Goal: Task Accomplishment & Management: Manage account settings

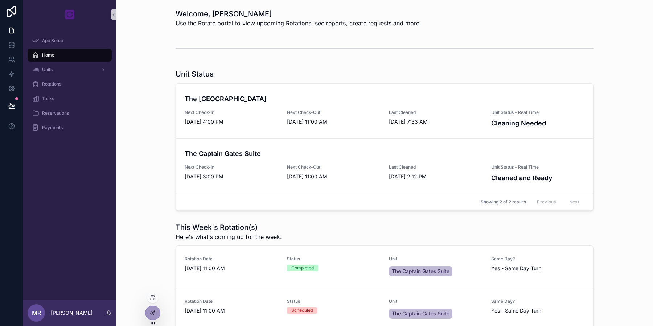
click at [150, 314] on icon at bounding box center [153, 313] width 6 height 6
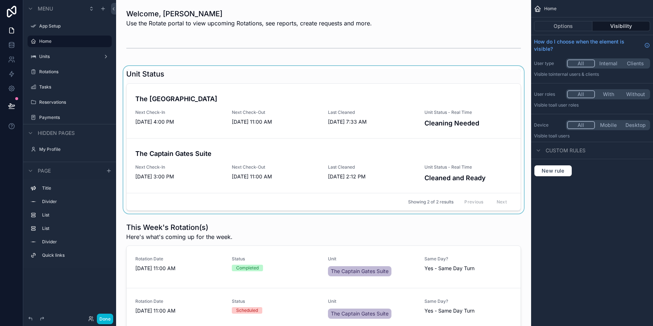
click at [366, 84] on div "scrollable content" at bounding box center [323, 140] width 403 height 148
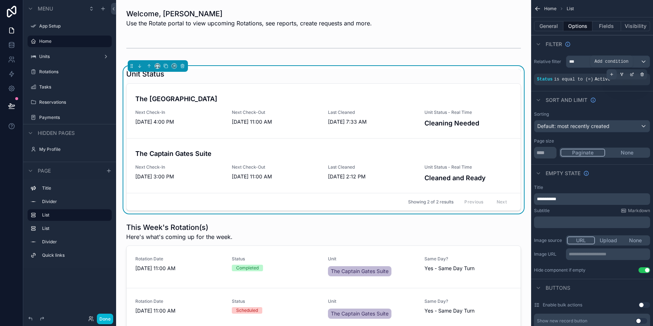
click at [614, 75] on div "scrollable content" at bounding box center [612, 74] width 10 height 10
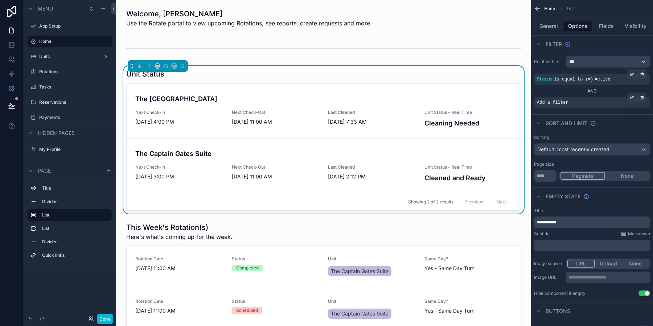
click at [559, 100] on span "Add a filter" at bounding box center [552, 103] width 31 height 6
click at [632, 97] on icon "scrollable content" at bounding box center [632, 97] width 4 height 4
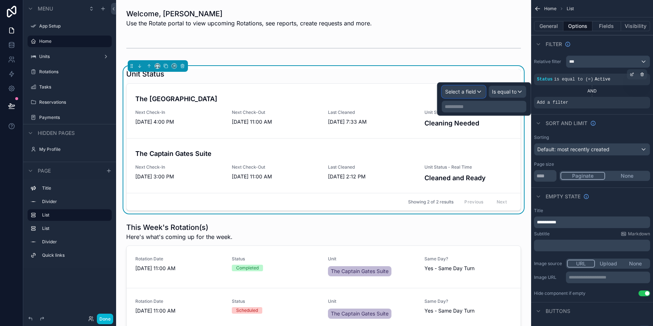
click at [459, 93] on span "Select a field" at bounding box center [460, 92] width 31 height 6
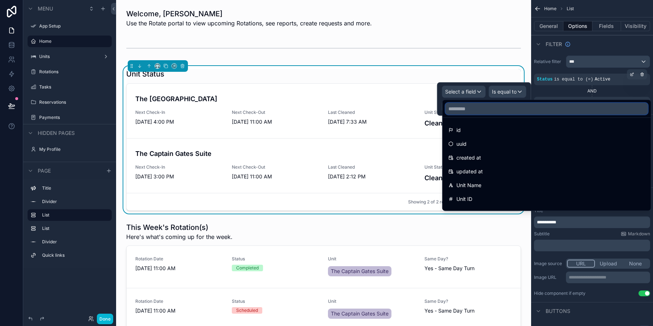
click at [477, 110] on input "text" at bounding box center [546, 109] width 202 height 12
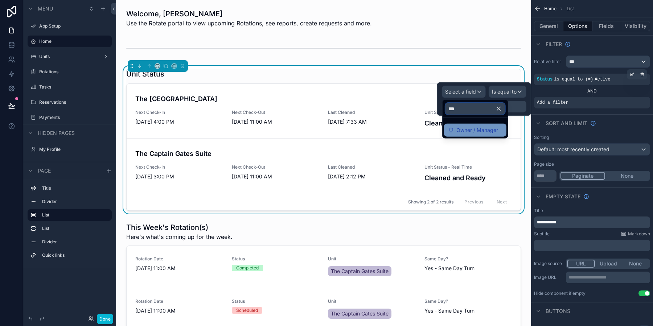
type input "***"
click at [481, 128] on span "Owner / Manager" at bounding box center [477, 130] width 42 height 9
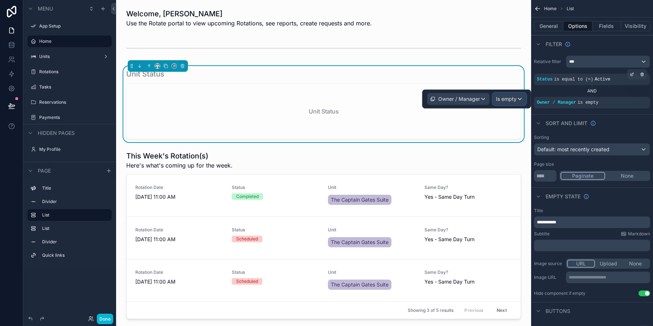
click at [517, 100] on div "Is empty" at bounding box center [509, 99] width 33 height 12
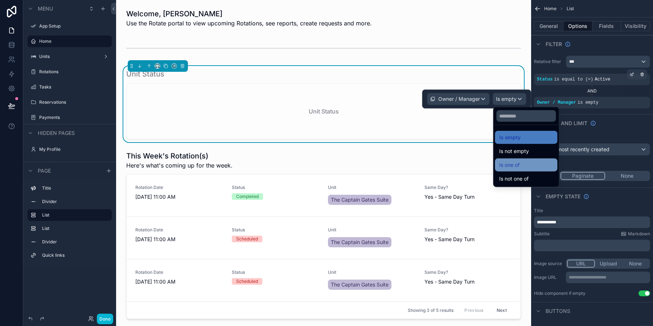
click at [534, 162] on div "Is one of" at bounding box center [526, 165] width 54 height 9
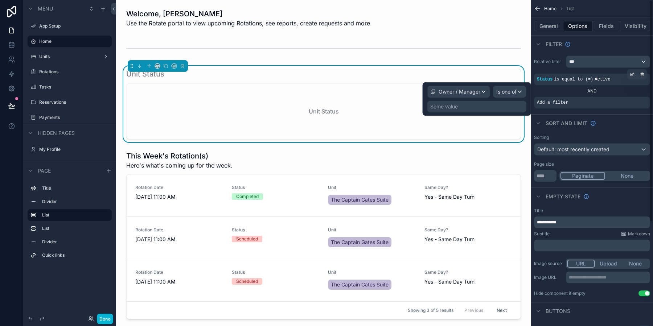
click at [476, 102] on div "Some value" at bounding box center [476, 107] width 99 height 12
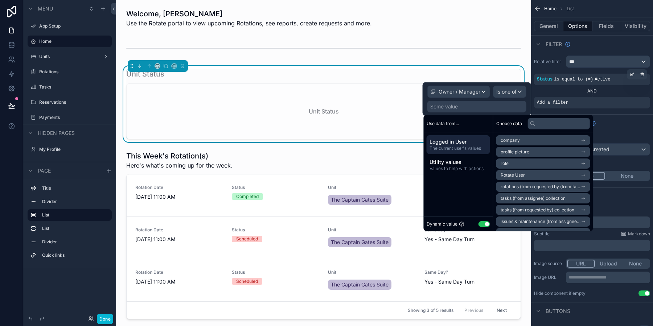
click at [465, 145] on span "The current user's values" at bounding box center [459, 148] width 58 height 6
click at [456, 168] on span "Values to help with actions" at bounding box center [459, 169] width 58 height 6
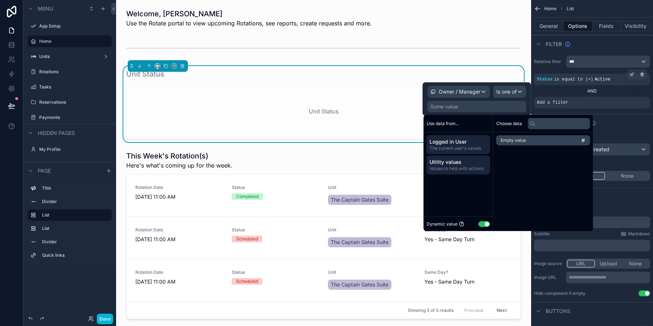
click at [457, 149] on span "The current user's values" at bounding box center [459, 148] width 58 height 6
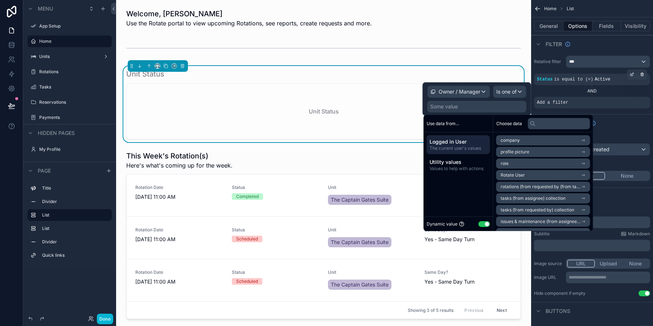
click at [488, 225] on button "Use setting" at bounding box center [485, 224] width 12 height 6
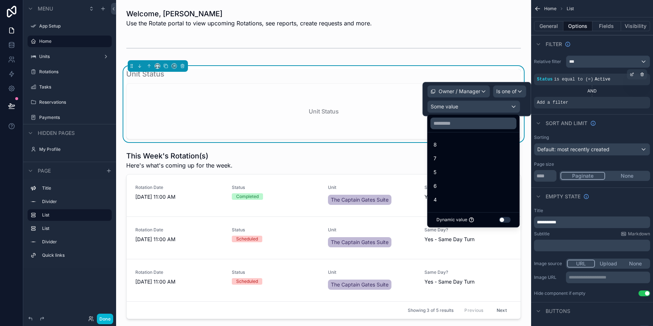
click at [501, 219] on button "Use setting" at bounding box center [505, 220] width 12 height 6
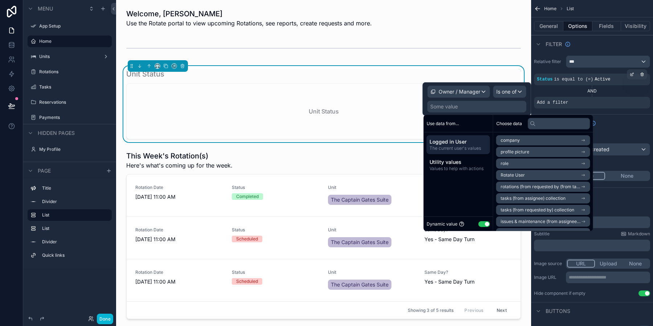
click at [537, 174] on li "Rotate User" at bounding box center [543, 175] width 94 height 10
click at [523, 153] on span "Rotate User" at bounding box center [513, 154] width 24 height 6
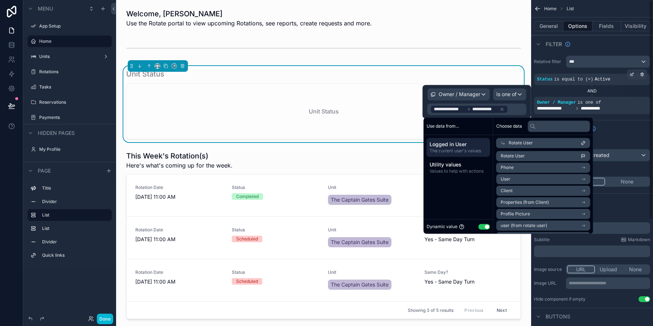
click at [633, 120] on div "Sort And Limit" at bounding box center [592, 128] width 122 height 17
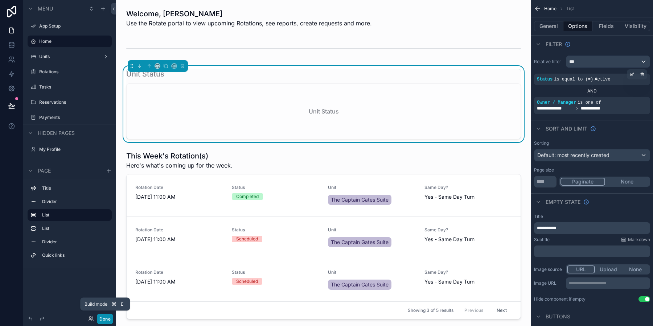
click at [112, 320] on button "Done" at bounding box center [105, 319] width 16 height 11
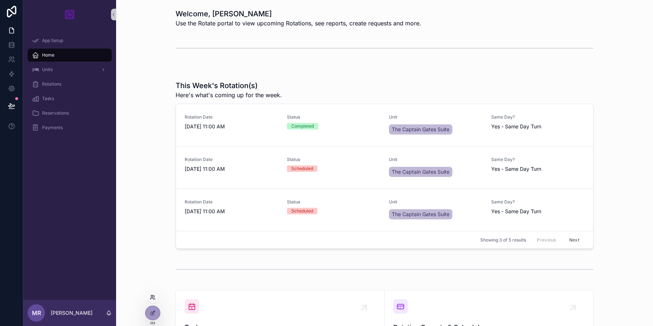
click at [153, 299] on icon at bounding box center [152, 298] width 3 height 1
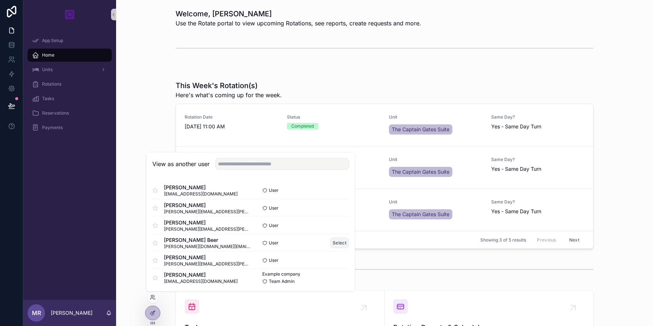
click at [340, 245] on button "Select" at bounding box center [339, 243] width 19 height 11
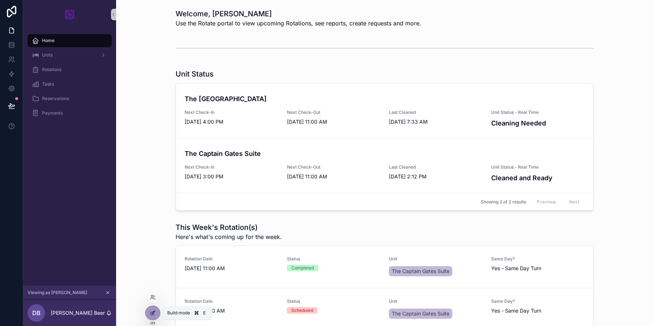
click at [151, 316] on icon at bounding box center [153, 313] width 6 height 6
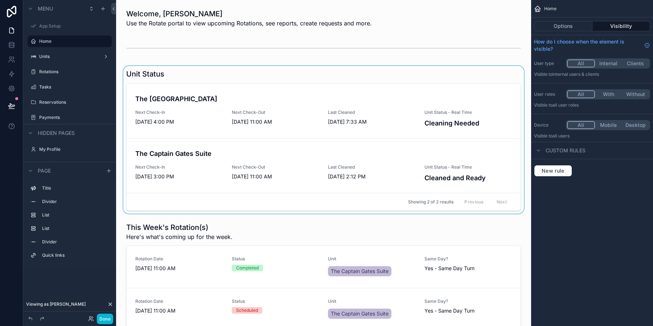
click at [366, 78] on div "scrollable content" at bounding box center [323, 140] width 403 height 148
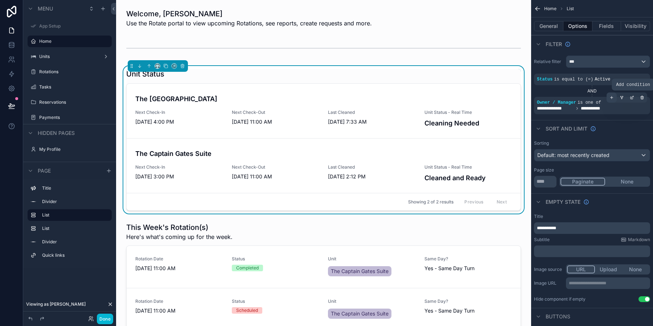
click at [612, 99] on icon "scrollable content" at bounding box center [611, 97] width 4 height 4
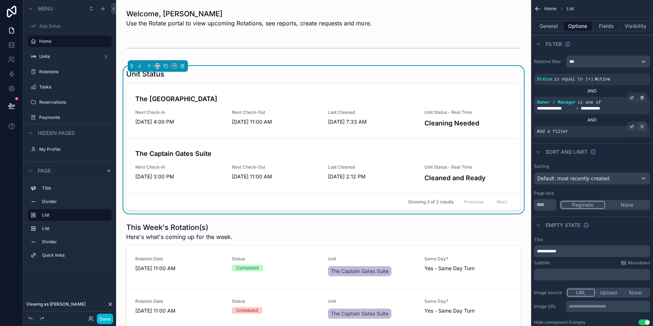
click at [645, 127] on div "scrollable content" at bounding box center [642, 127] width 10 height 10
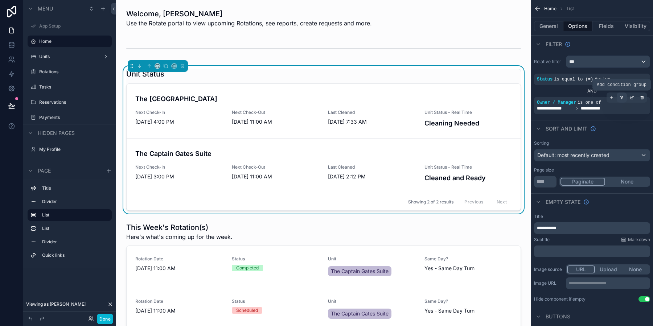
click at [620, 97] on icon "scrollable content" at bounding box center [622, 97] width 4 height 4
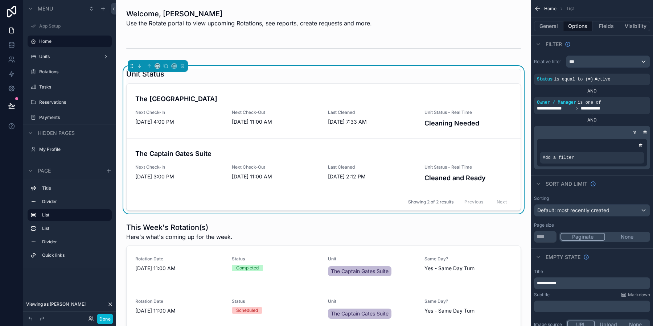
drag, startPoint x: 591, startPoint y: 107, endPoint x: 594, endPoint y: 150, distance: 43.6
click at [594, 150] on div "**********" at bounding box center [592, 122] width 116 height 96
click at [604, 59] on div "***" at bounding box center [607, 62] width 83 height 12
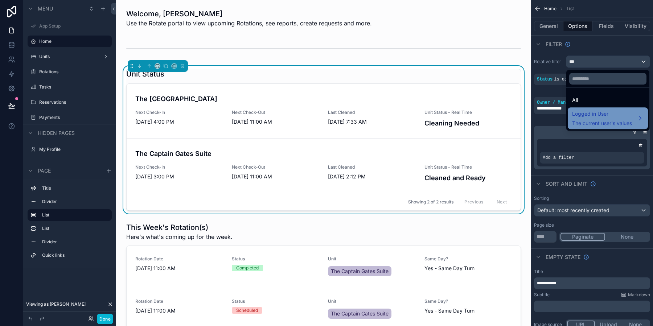
click at [617, 114] on span "Logged in User" at bounding box center [602, 114] width 60 height 9
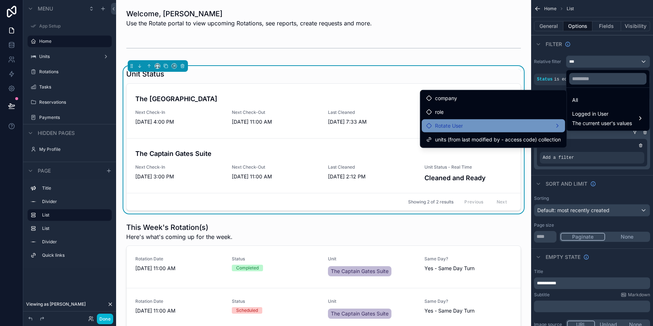
click at [506, 124] on div "Rotate User" at bounding box center [493, 126] width 135 height 9
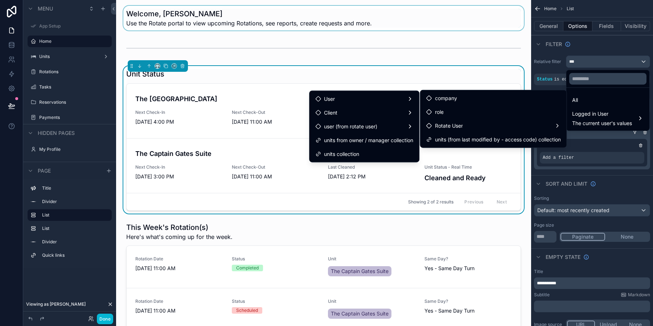
click at [479, 21] on div "scrollable content" at bounding box center [323, 18] width 403 height 25
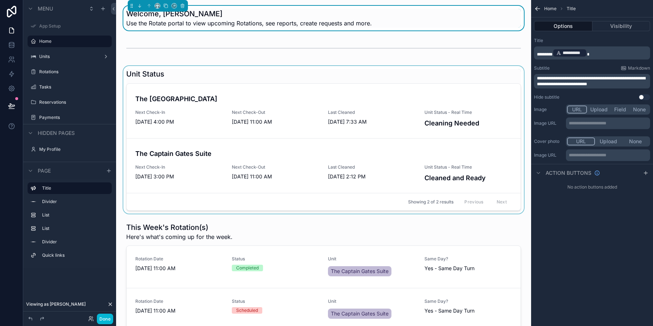
click at [509, 88] on div "scrollable content" at bounding box center [323, 140] width 403 height 148
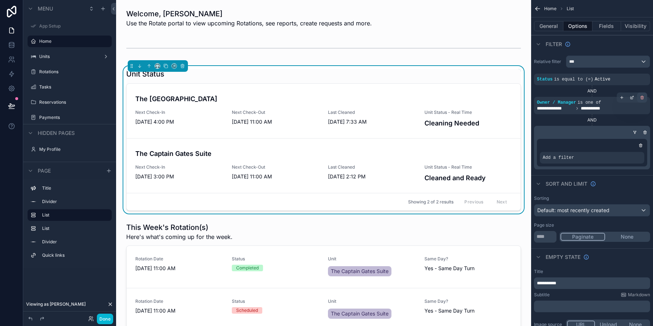
click at [641, 99] on icon "scrollable content" at bounding box center [642, 98] width 3 height 3
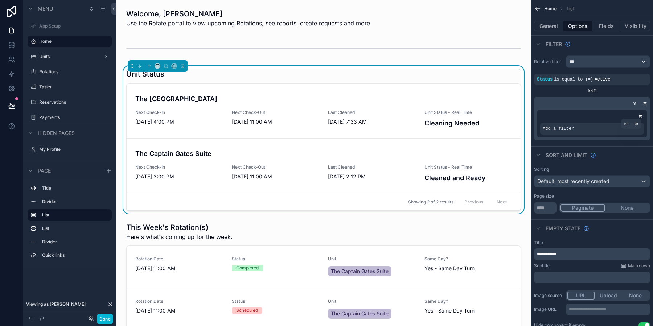
click at [609, 129] on div "Add a filter" at bounding box center [592, 129] width 104 height 12
click at [624, 125] on icon "scrollable content" at bounding box center [626, 124] width 4 height 4
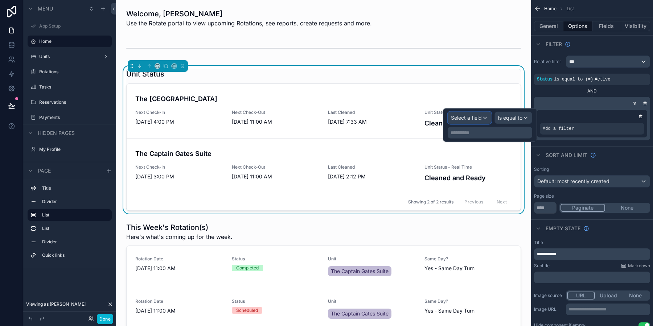
click at [463, 122] on div "Select a field" at bounding box center [469, 118] width 43 height 12
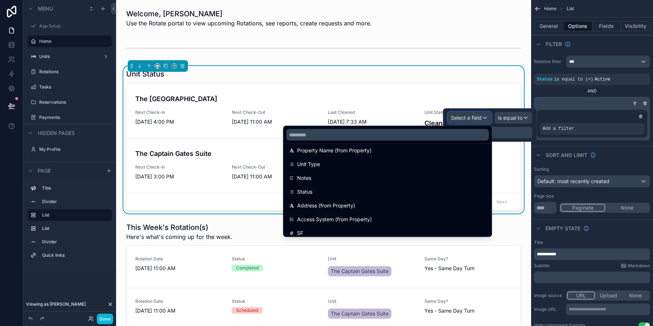
scroll to position [103, 0]
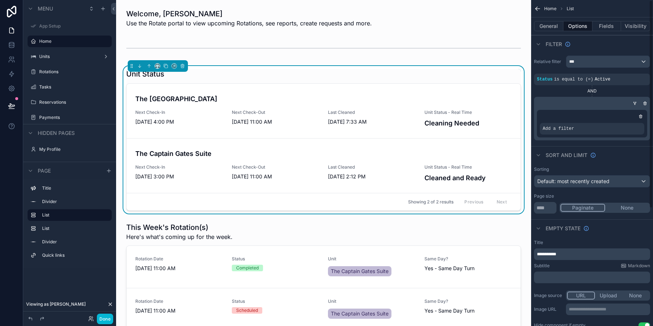
click at [562, 137] on div "Add a filter" at bounding box center [592, 123] width 116 height 33
click at [561, 129] on span "Add a filter" at bounding box center [558, 129] width 31 height 6
click at [625, 125] on icon "scrollable content" at bounding box center [626, 124] width 4 height 4
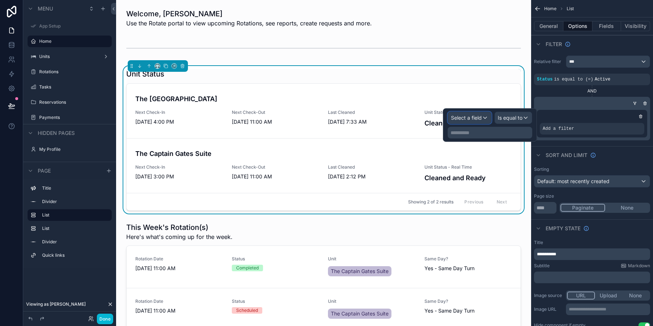
click at [475, 120] on span "Select a field" at bounding box center [466, 118] width 31 height 6
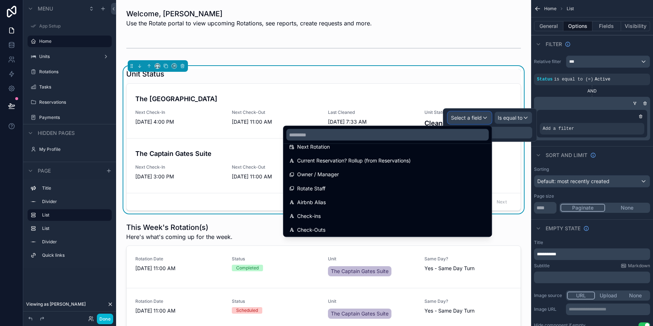
scroll to position [904, 0]
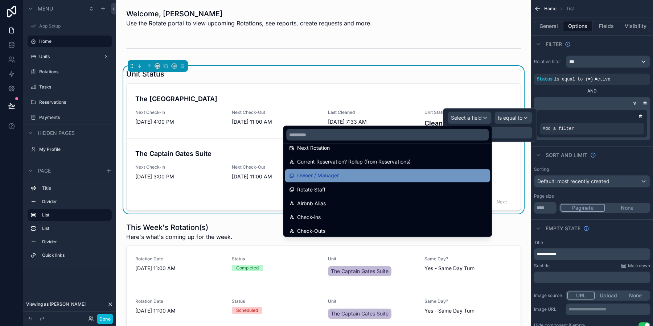
click at [365, 172] on div "Owner / Manager" at bounding box center [387, 176] width 197 height 9
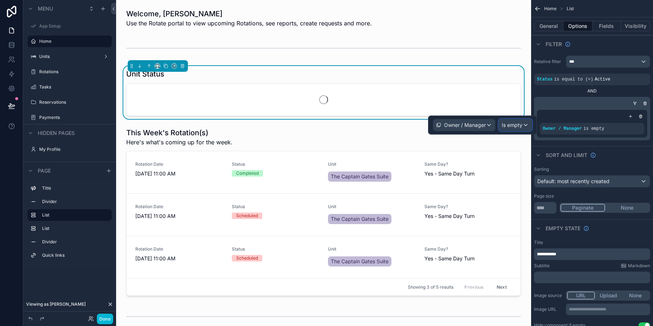
click at [524, 126] on div "Is empty" at bounding box center [515, 125] width 33 height 12
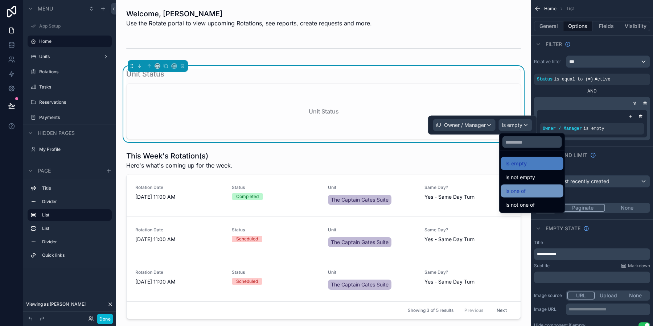
click at [538, 185] on div "Is one of" at bounding box center [532, 191] width 62 height 13
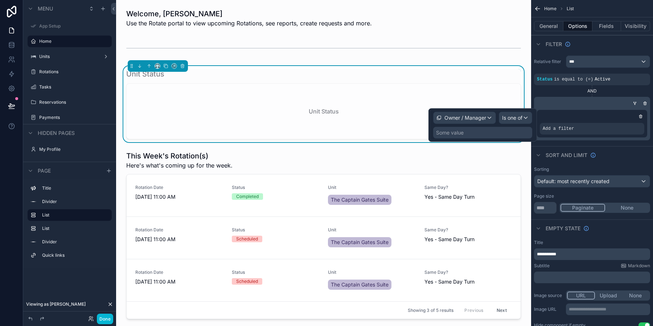
click at [509, 129] on div "Some value" at bounding box center [482, 133] width 99 height 12
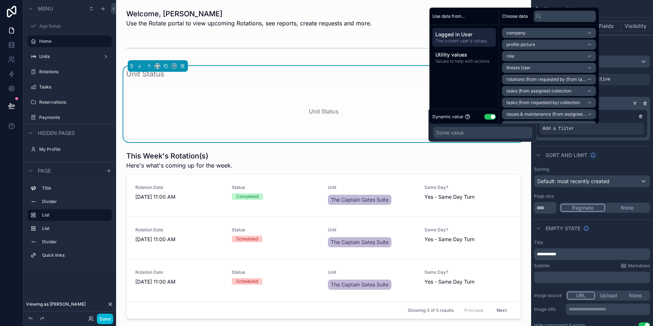
click at [531, 67] on li "Rotate User" at bounding box center [549, 68] width 94 height 10
click at [526, 46] on span "Rotate User" at bounding box center [518, 46] width 24 height 6
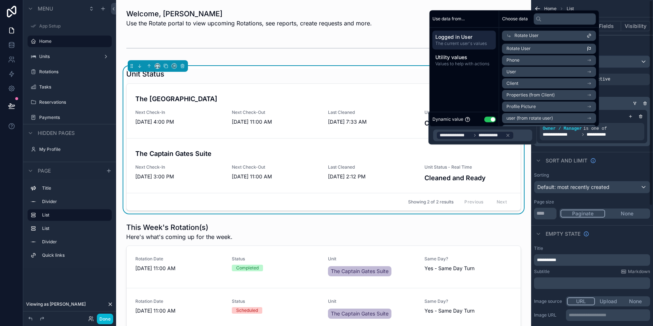
click at [640, 144] on div "**********" at bounding box center [592, 126] width 116 height 39
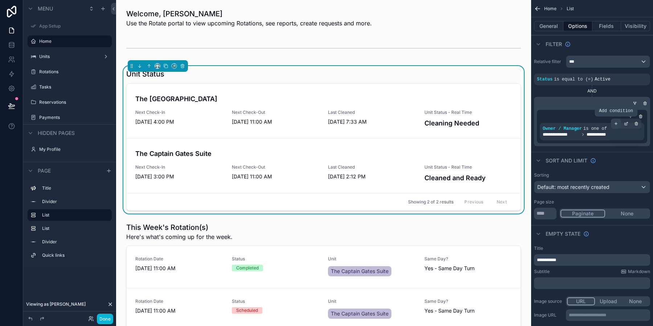
click at [616, 124] on icon "scrollable content" at bounding box center [616, 124] width 3 height 0
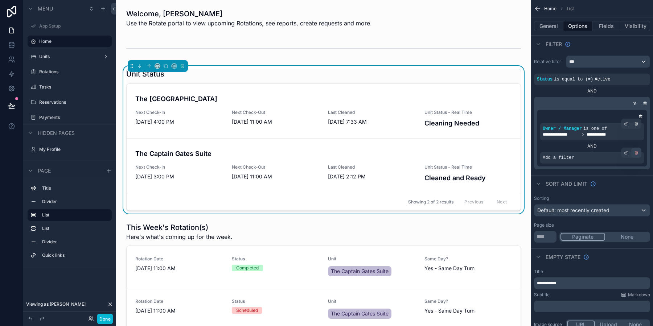
click at [635, 153] on icon "scrollable content" at bounding box center [636, 153] width 4 height 4
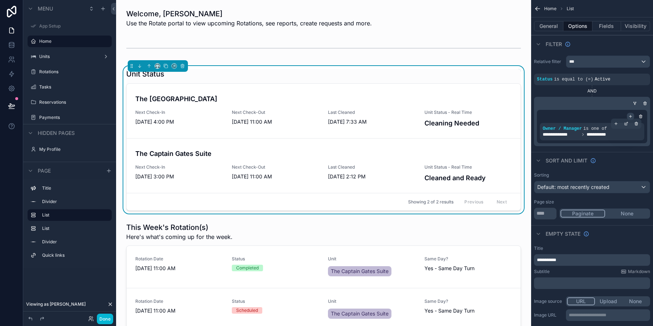
click at [630, 118] on icon "scrollable content" at bounding box center [630, 116] width 4 height 4
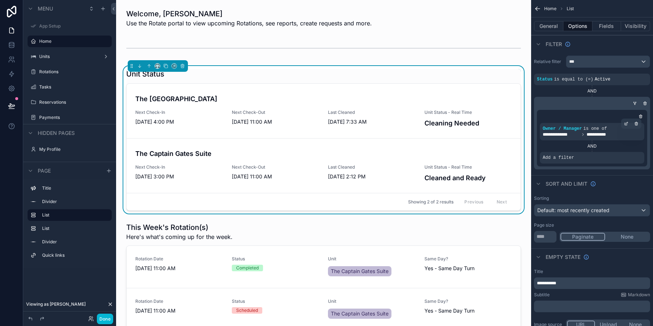
click at [596, 145] on div "AND" at bounding box center [592, 146] width 104 height 6
click at [575, 157] on div "Add a filter" at bounding box center [592, 158] width 104 height 12
click at [628, 153] on icon "scrollable content" at bounding box center [626, 153] width 4 height 4
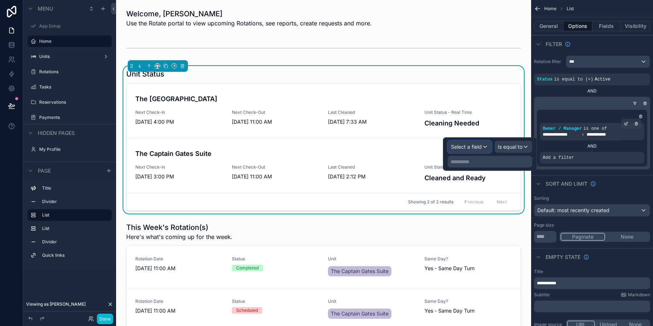
click at [469, 146] on span "Select a field" at bounding box center [466, 147] width 31 height 6
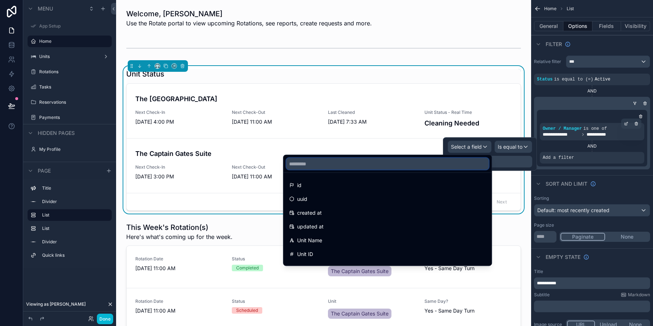
click at [319, 163] on input "text" at bounding box center [387, 164] width 202 height 12
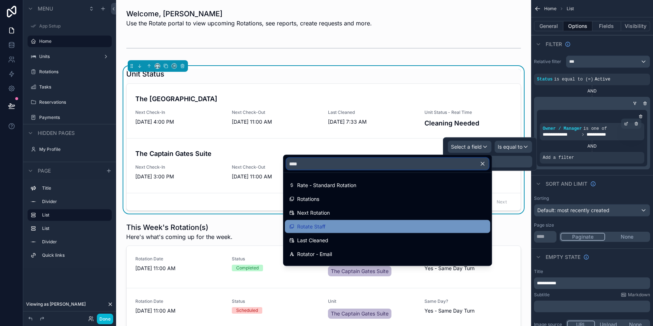
type input "****"
click at [329, 228] on div "Rotate Staff" at bounding box center [387, 226] width 197 height 9
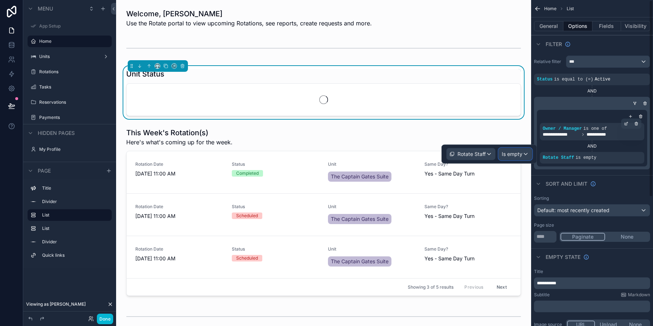
click at [527, 157] on div "Is empty" at bounding box center [515, 154] width 33 height 12
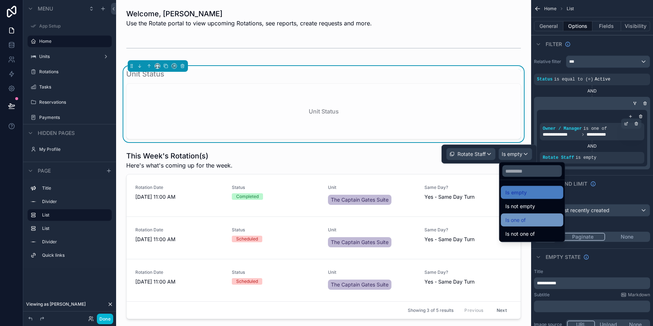
click at [534, 218] on div "Is one of" at bounding box center [532, 220] width 54 height 9
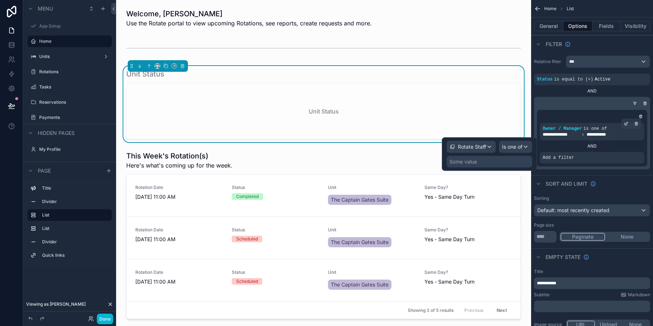
click at [491, 159] on div "Some value" at bounding box center [490, 162] width 86 height 12
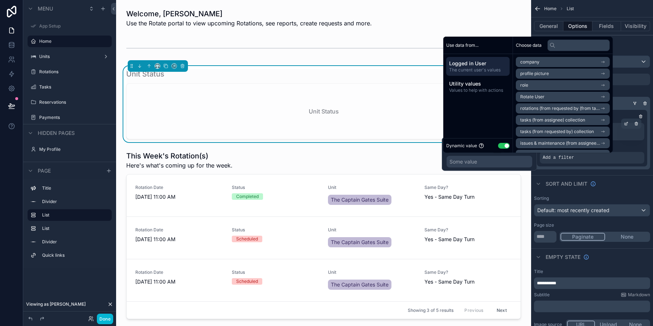
click at [542, 94] on span "Rotate User" at bounding box center [532, 97] width 24 height 6
click at [538, 76] on span "Rotate User" at bounding box center [532, 75] width 24 height 6
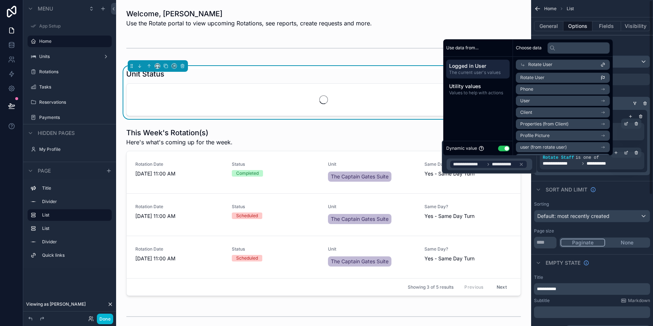
click at [641, 165] on div "**********" at bounding box center [592, 164] width 99 height 6
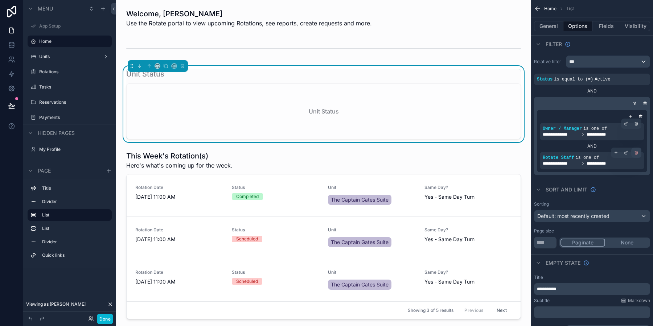
click at [640, 153] on div "scrollable content" at bounding box center [636, 153] width 10 height 10
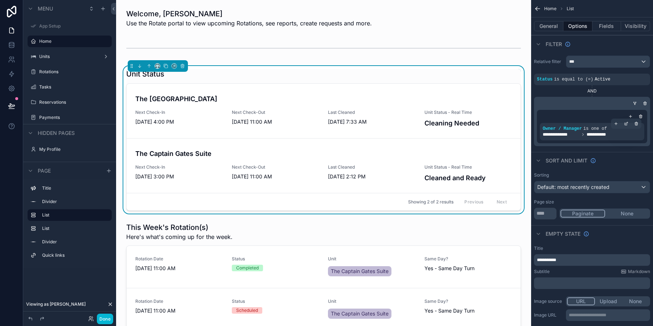
click at [634, 102] on icon "scrollable content" at bounding box center [634, 102] width 1 height 1
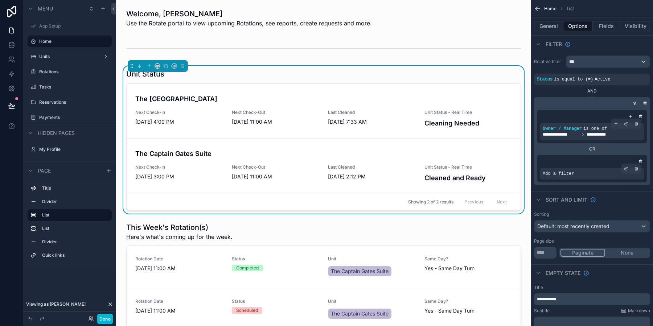
click at [570, 172] on span "Add a filter" at bounding box center [558, 174] width 31 height 6
click at [627, 170] on icon "scrollable content" at bounding box center [626, 169] width 4 height 4
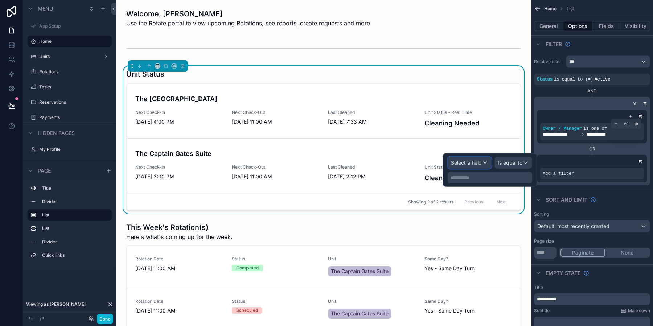
click at [477, 162] on span "Select a field" at bounding box center [466, 163] width 31 height 6
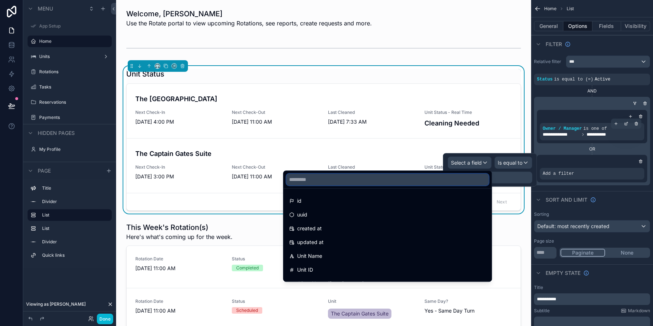
click at [310, 180] on input "text" at bounding box center [387, 180] width 202 height 12
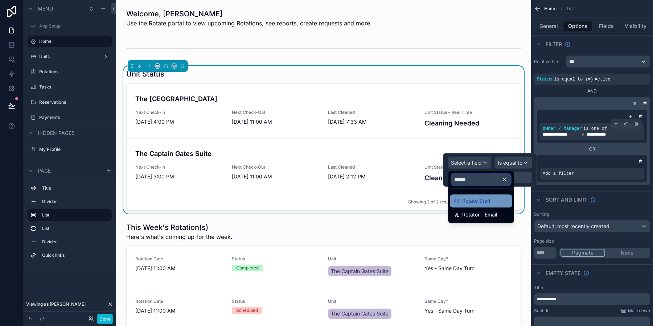
type input "******"
click at [492, 202] on div "Rotate Staff" at bounding box center [481, 201] width 54 height 9
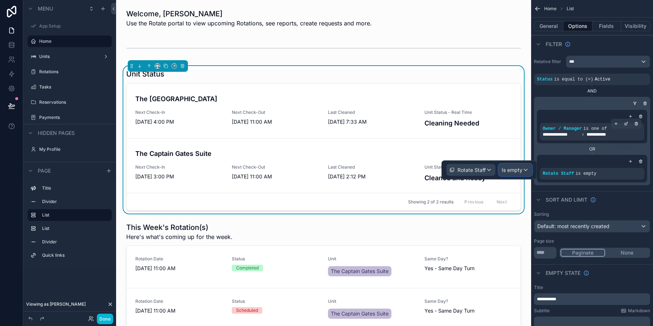
click at [523, 171] on div "Is empty" at bounding box center [515, 170] width 33 height 12
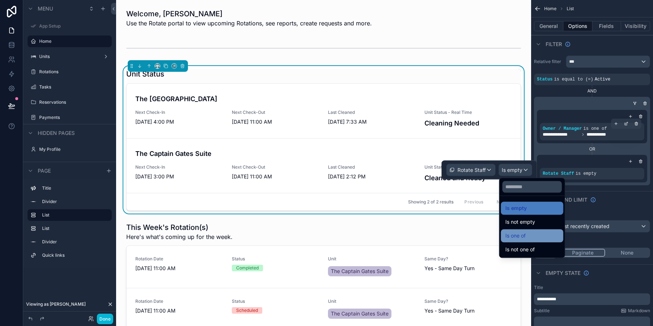
click at [531, 237] on div "Is one of" at bounding box center [532, 235] width 54 height 9
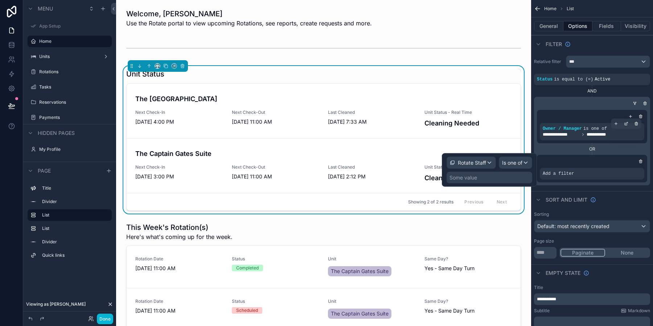
click at [485, 180] on div "Some value" at bounding box center [490, 178] width 86 height 12
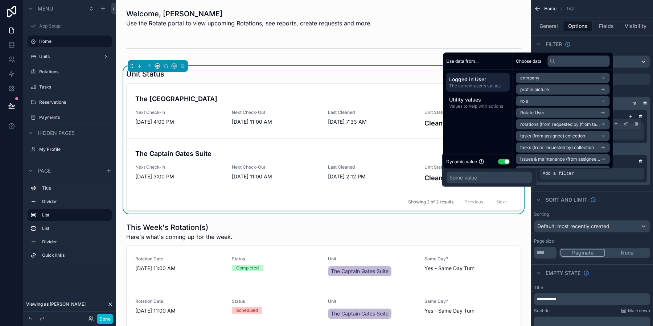
click at [542, 113] on span "Rotate User" at bounding box center [532, 113] width 24 height 6
click at [537, 89] on span "Rotate User" at bounding box center [532, 91] width 24 height 6
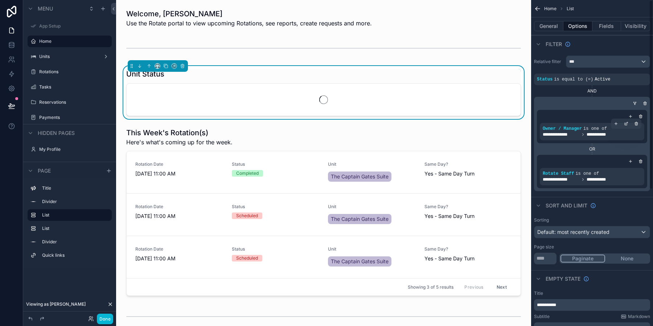
click at [621, 48] on div "Filter" at bounding box center [592, 43] width 122 height 17
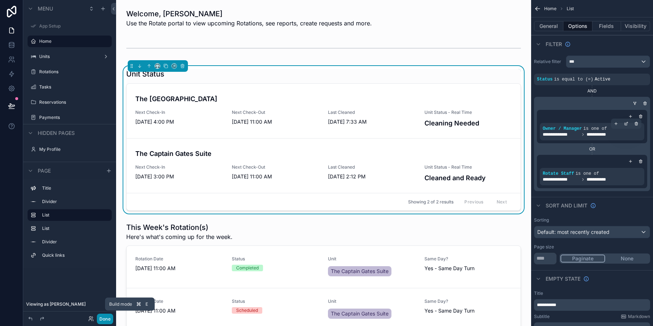
click at [105, 320] on button "Done" at bounding box center [105, 319] width 16 height 11
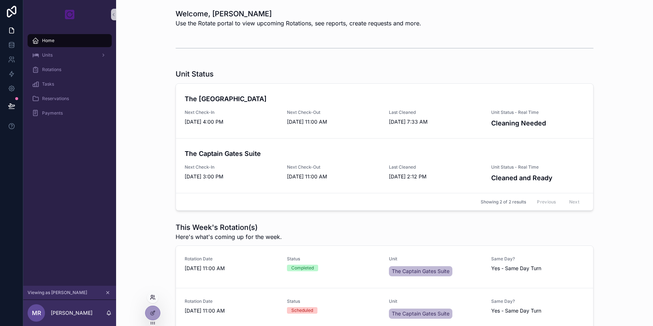
click at [155, 295] on icon at bounding box center [153, 298] width 6 height 6
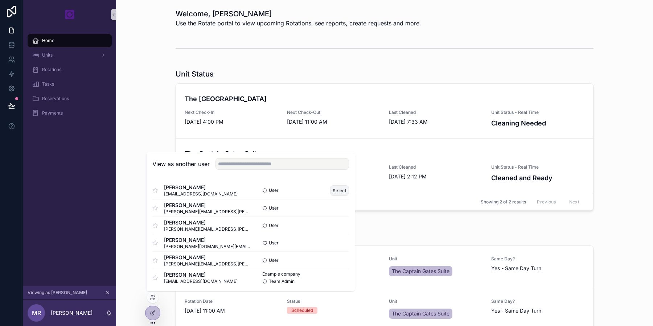
click at [337, 192] on button "Select" at bounding box center [339, 190] width 19 height 11
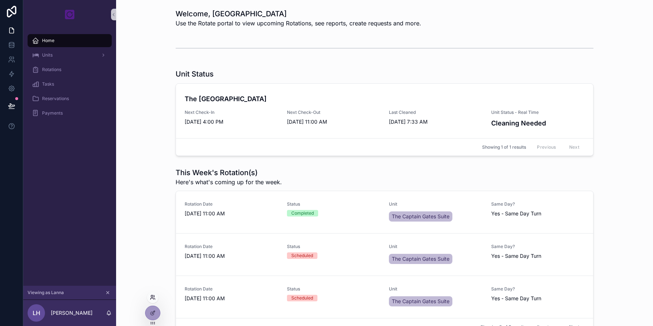
click at [153, 297] on icon at bounding box center [153, 298] width 6 height 6
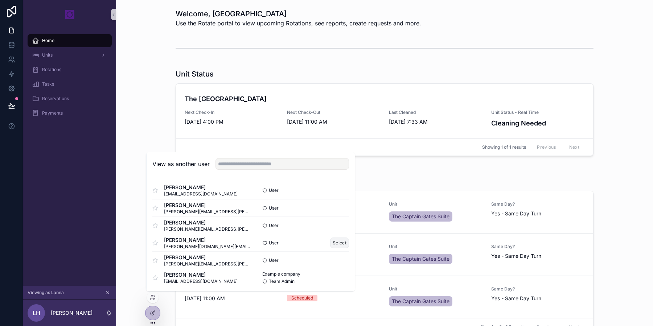
click at [338, 244] on button "Select" at bounding box center [339, 243] width 19 height 11
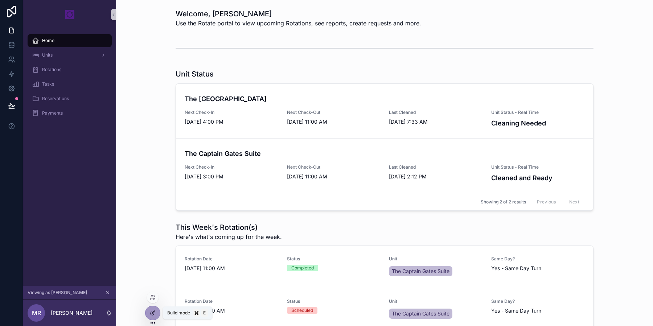
click at [147, 315] on div at bounding box center [152, 313] width 15 height 14
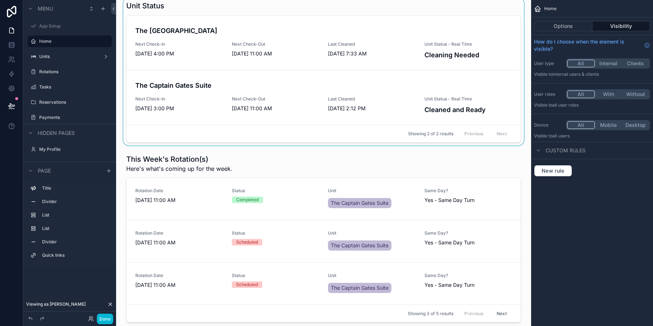
scroll to position [54, 0]
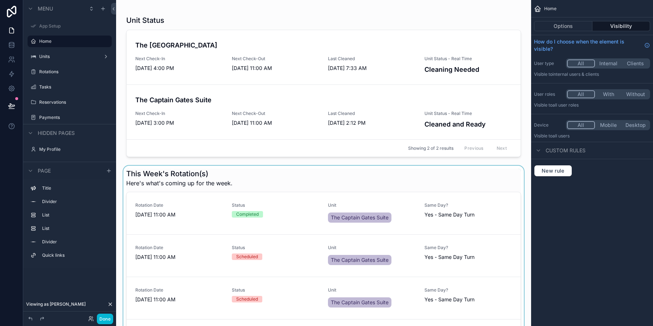
click at [307, 177] on div "scrollable content" at bounding box center [323, 253] width 403 height 174
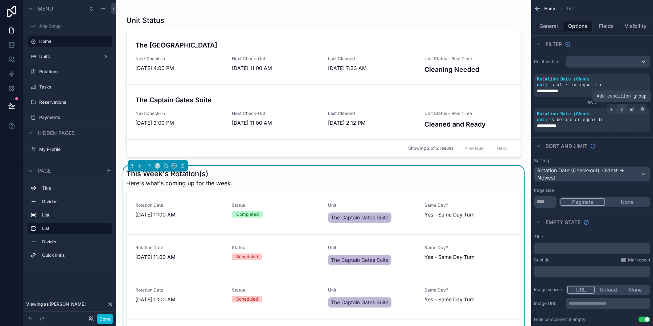
click at [621, 110] on icon "scrollable content" at bounding box center [622, 109] width 4 height 4
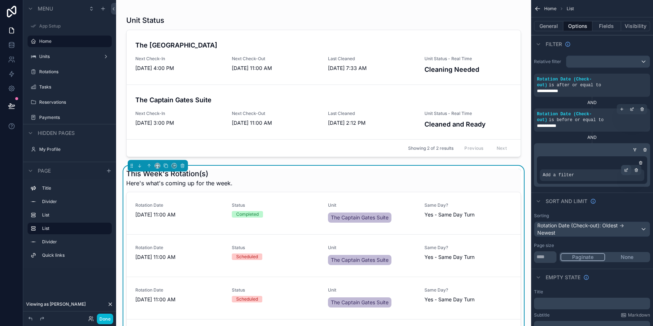
click at [625, 171] on icon "scrollable content" at bounding box center [626, 170] width 3 height 3
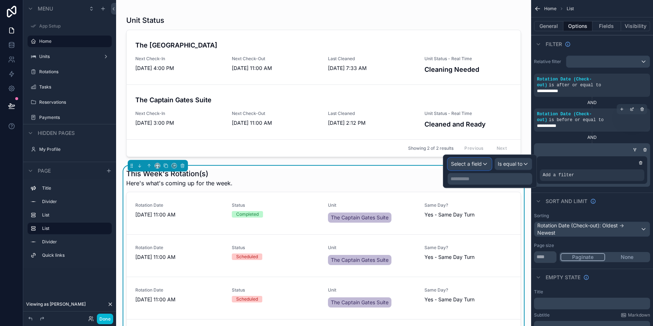
click at [464, 165] on span "Select a field" at bounding box center [466, 164] width 31 height 6
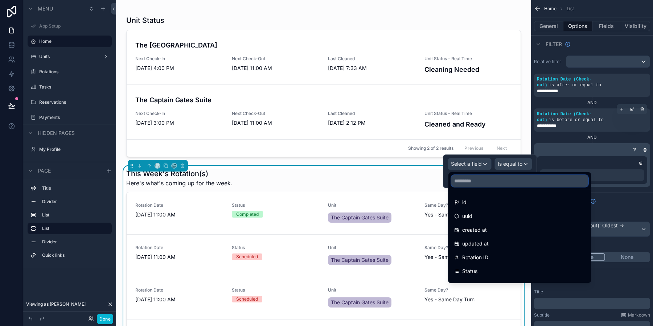
click at [476, 183] on input "text" at bounding box center [519, 181] width 137 height 12
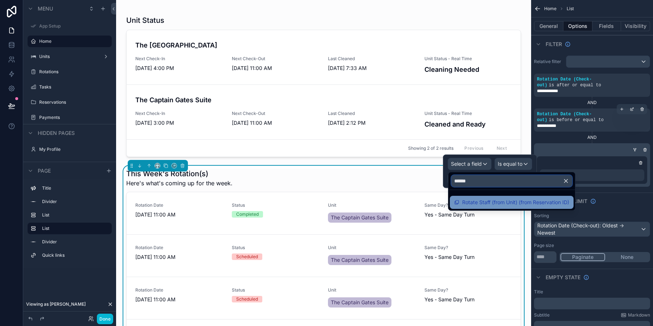
type input "******"
click at [482, 203] on span "Rotate Staff (from Unit) (from Reservation ID)" at bounding box center [515, 202] width 107 height 9
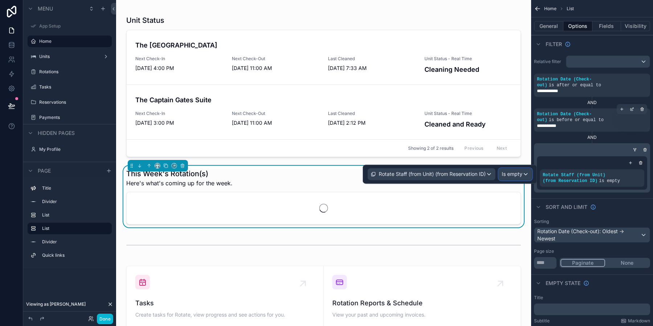
click at [519, 175] on span "Is empty" at bounding box center [512, 174] width 21 height 7
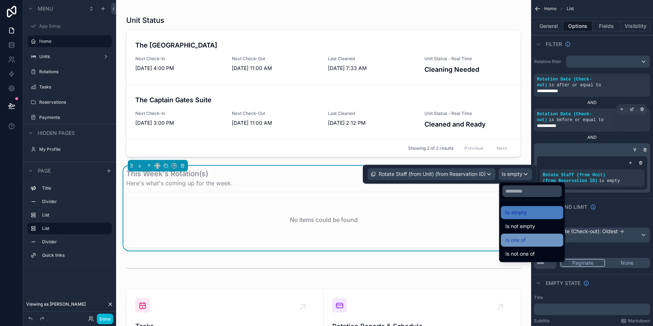
click at [526, 245] on div "Is one of" at bounding box center [532, 240] width 62 height 13
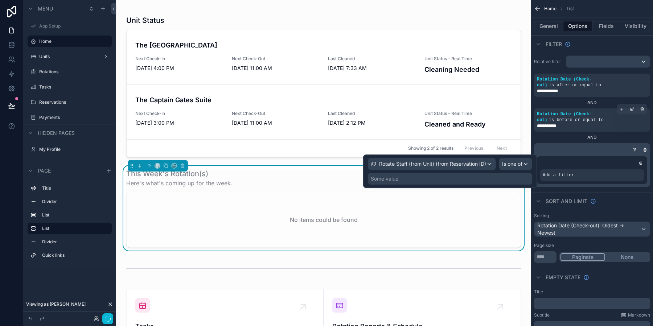
click at [424, 178] on div "Some value" at bounding box center [450, 179] width 164 height 12
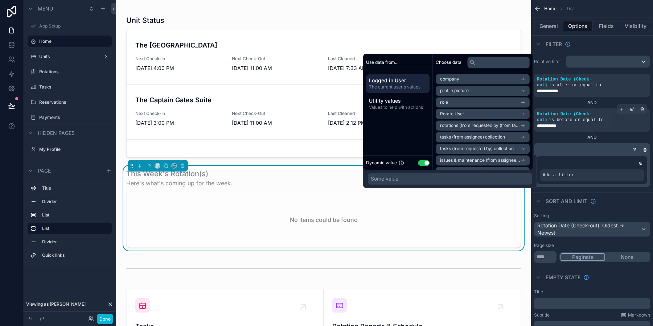
click at [459, 117] on li "Rotate User" at bounding box center [483, 114] width 94 height 10
click at [452, 93] on span "Rotate User" at bounding box center [452, 92] width 24 height 6
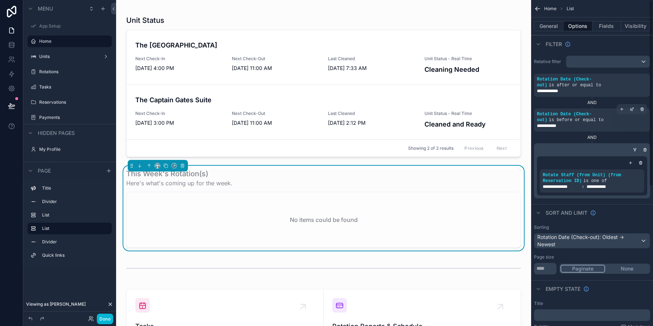
click at [600, 154] on div "**********" at bounding box center [592, 175] width 116 height 45
click at [629, 161] on icon "scrollable content" at bounding box center [630, 163] width 4 height 4
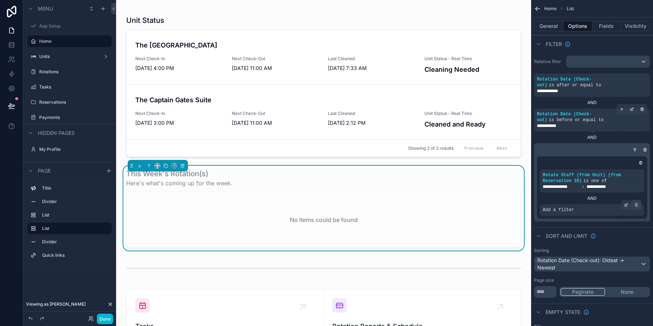
click at [636, 205] on icon "scrollable content" at bounding box center [636, 205] width 0 height 1
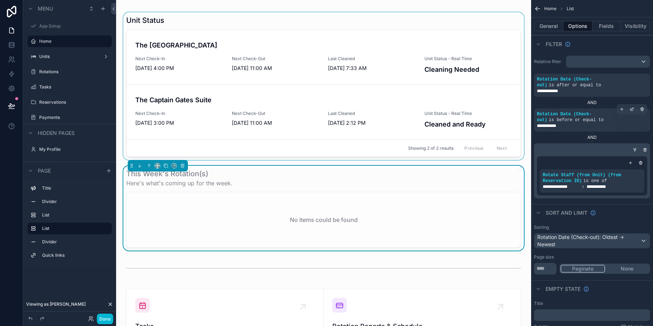
click at [410, 84] on div "scrollable content" at bounding box center [323, 86] width 403 height 148
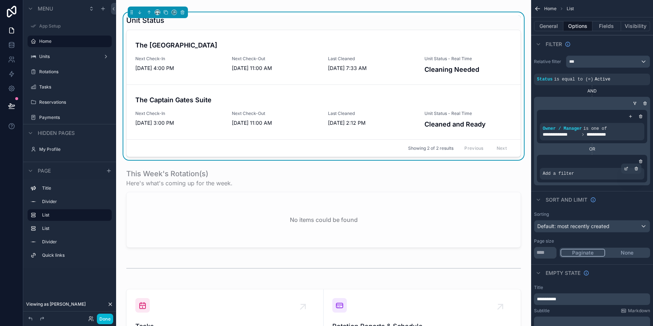
click at [569, 173] on span "Add a filter" at bounding box center [558, 174] width 31 height 6
click at [626, 169] on icon "scrollable content" at bounding box center [626, 169] width 3 height 3
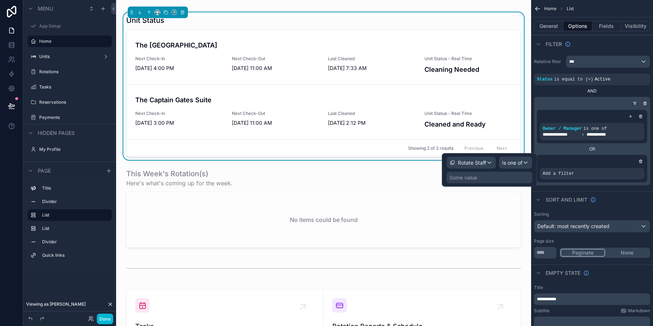
click at [473, 178] on div "Some value" at bounding box center [463, 177] width 28 height 7
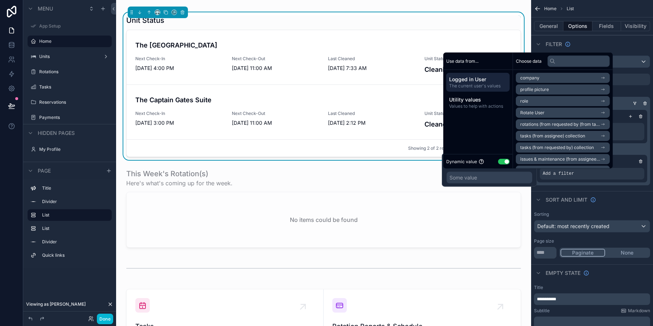
click at [543, 113] on span "Rotate User" at bounding box center [532, 113] width 24 height 6
click at [538, 94] on span "Rotate User" at bounding box center [532, 91] width 24 height 6
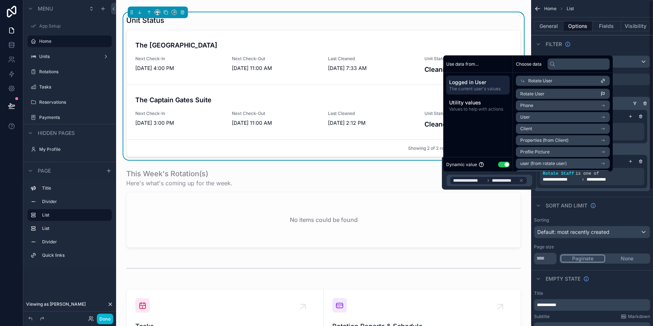
click at [646, 149] on div "OR" at bounding box center [592, 149] width 110 height 6
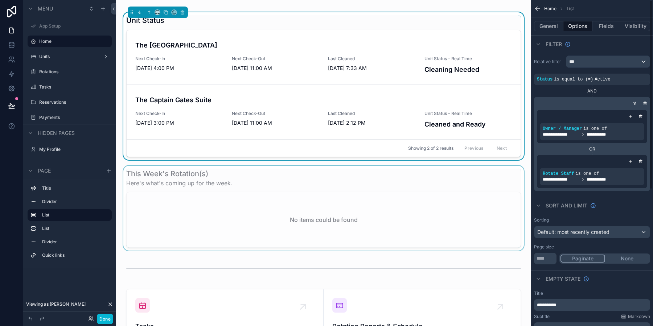
click at [432, 195] on div "scrollable content" at bounding box center [323, 208] width 403 height 85
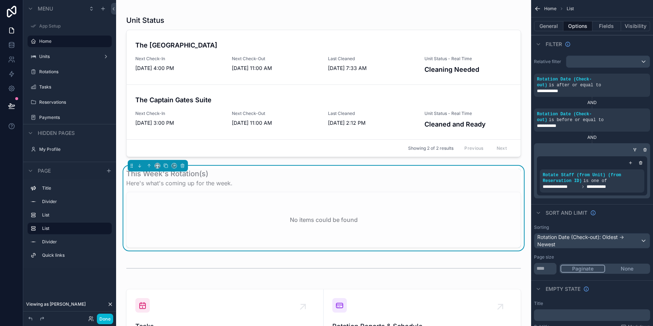
click at [635, 150] on icon "scrollable content" at bounding box center [635, 150] width 4 height 4
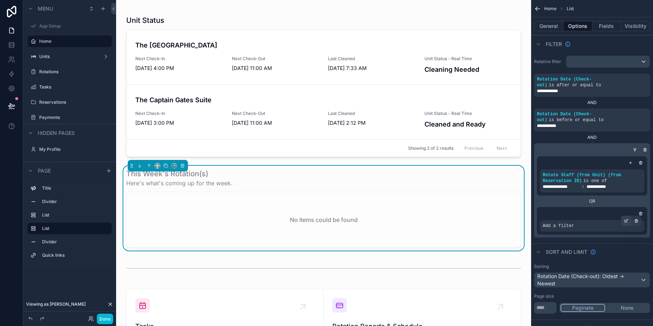
click at [624, 222] on icon "scrollable content" at bounding box center [626, 221] width 4 height 4
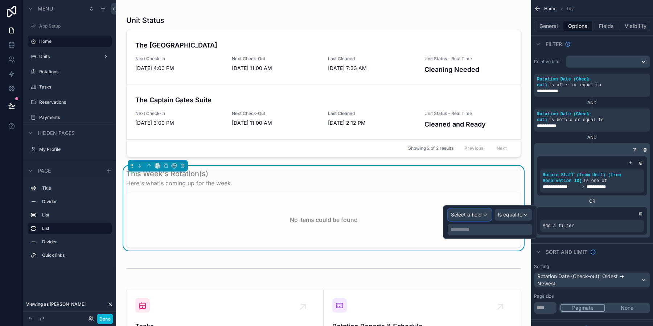
click at [481, 215] on span "Select a field" at bounding box center [466, 215] width 31 height 6
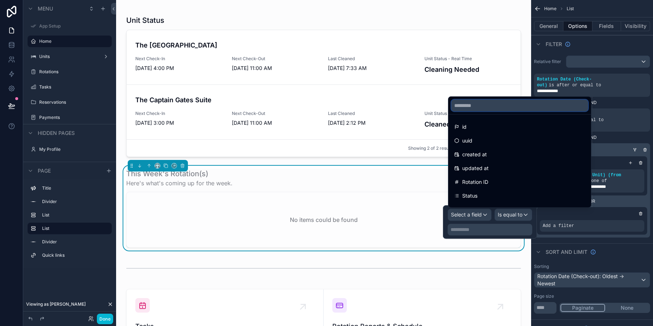
click at [460, 106] on input "text" at bounding box center [519, 106] width 137 height 12
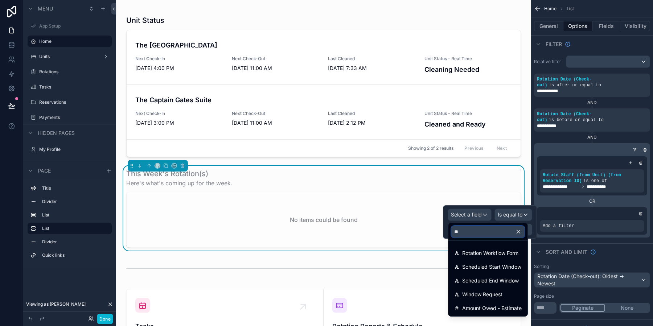
type input "*"
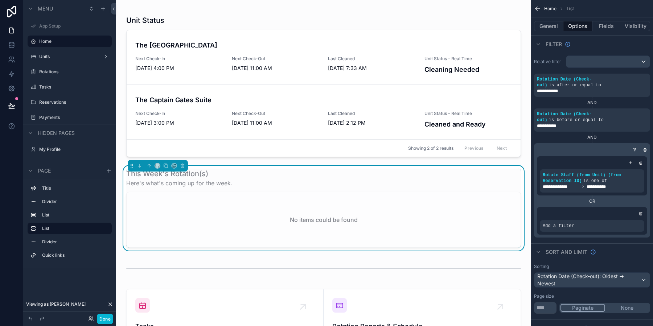
click at [625, 220] on icon "scrollable content" at bounding box center [626, 221] width 3 height 3
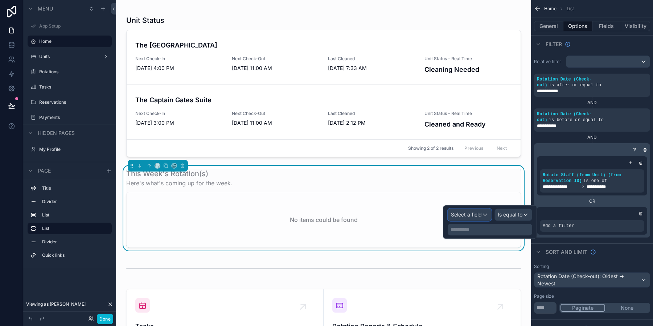
click at [486, 217] on div "Select a field" at bounding box center [469, 215] width 43 height 12
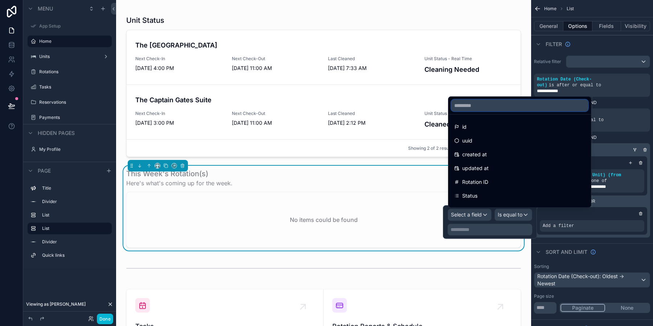
click at [478, 104] on input "text" at bounding box center [519, 106] width 137 height 12
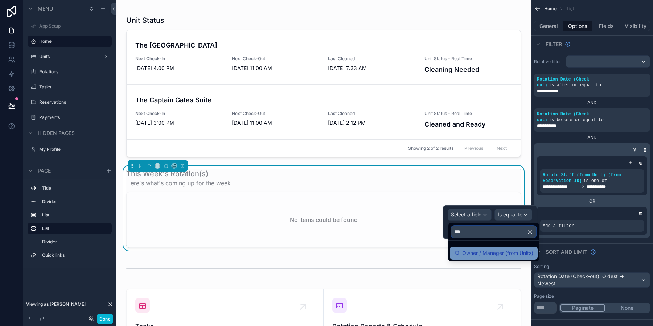
type input "***"
click at [500, 256] on span "Owner / Manager (from Units)" at bounding box center [497, 253] width 71 height 9
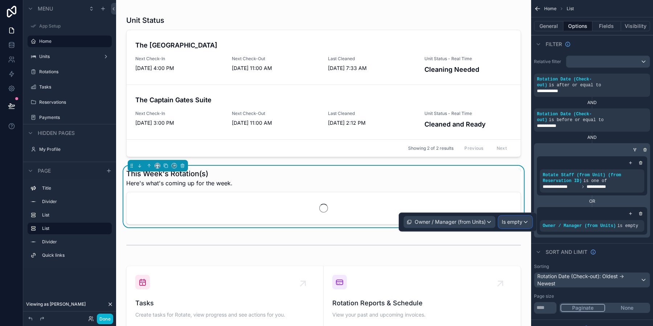
click at [517, 222] on span "Is empty" at bounding box center [512, 221] width 21 height 7
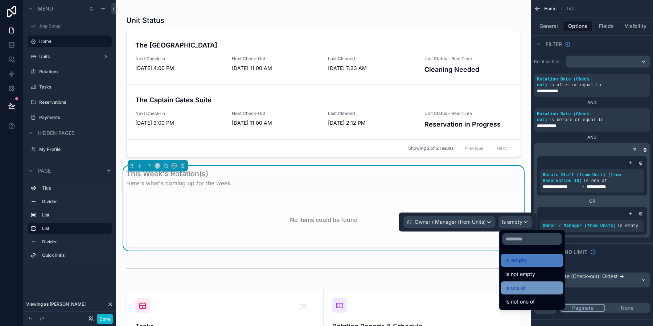
click at [521, 291] on span "Is one of" at bounding box center [515, 288] width 20 height 9
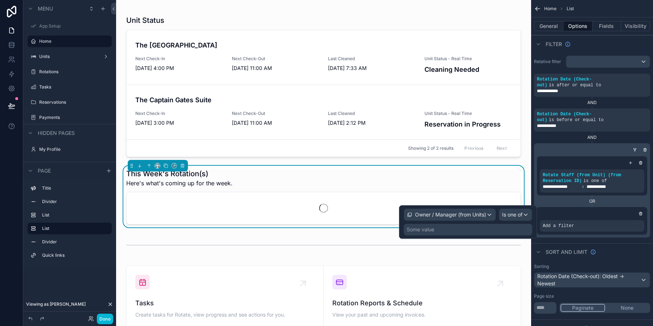
click at [466, 234] on div "Some value" at bounding box center [468, 230] width 128 height 12
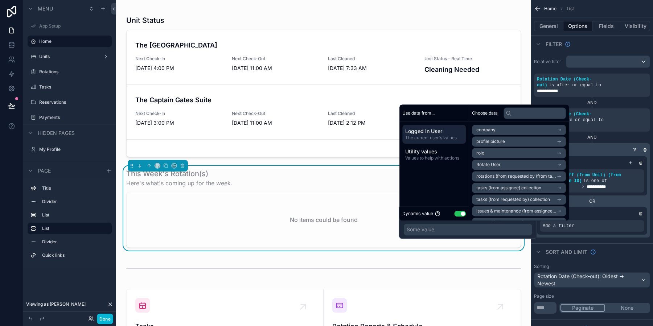
click at [502, 164] on li "Rotate User" at bounding box center [519, 165] width 94 height 10
click at [493, 143] on span "Rotate User" at bounding box center [488, 143] width 24 height 6
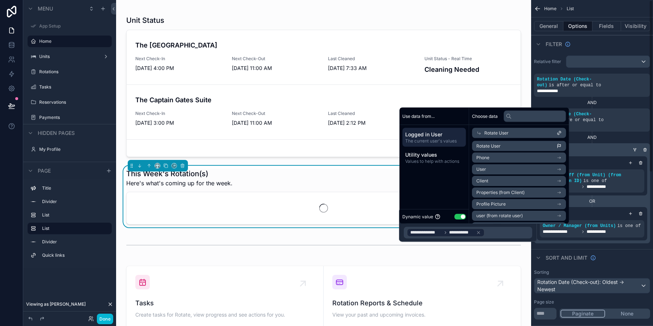
click at [648, 199] on div "**********" at bounding box center [592, 198] width 116 height 90
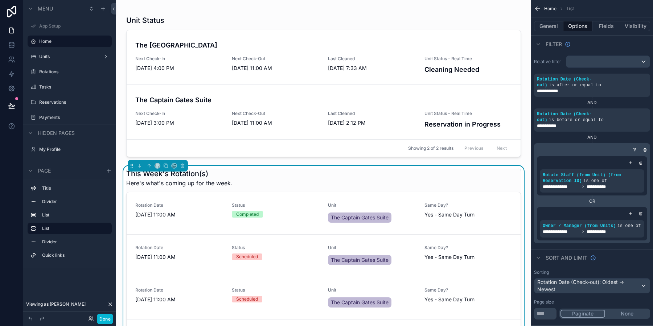
scroll to position [251, 0]
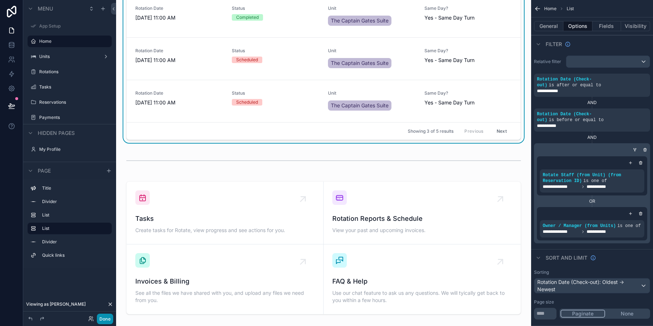
click at [103, 319] on button "Done" at bounding box center [105, 319] width 16 height 11
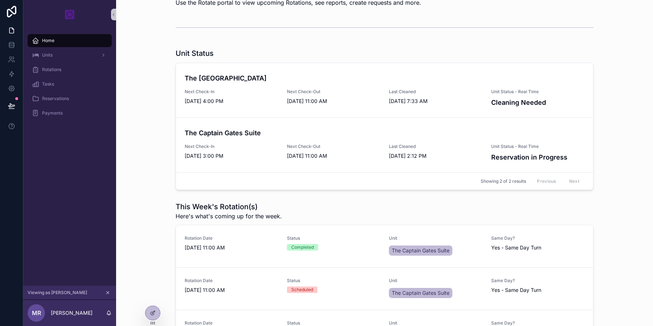
scroll to position [0, 0]
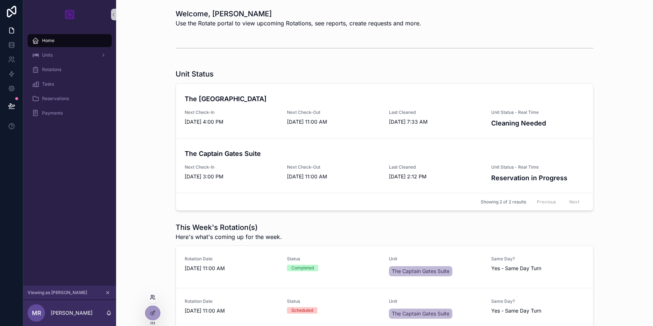
click at [151, 297] on icon at bounding box center [153, 298] width 6 height 6
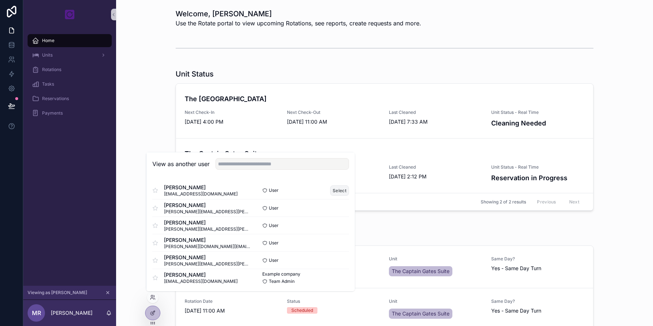
click at [337, 190] on button "Select" at bounding box center [339, 190] width 19 height 11
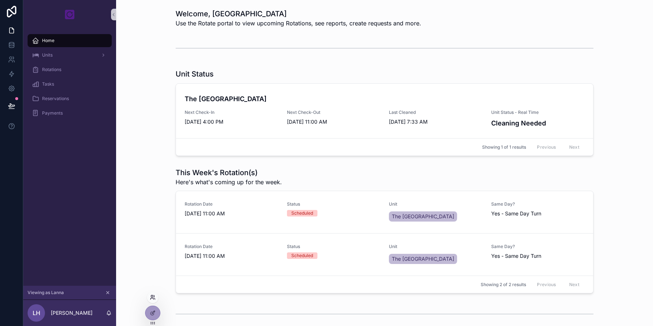
click at [154, 297] on icon at bounding box center [153, 298] width 6 height 6
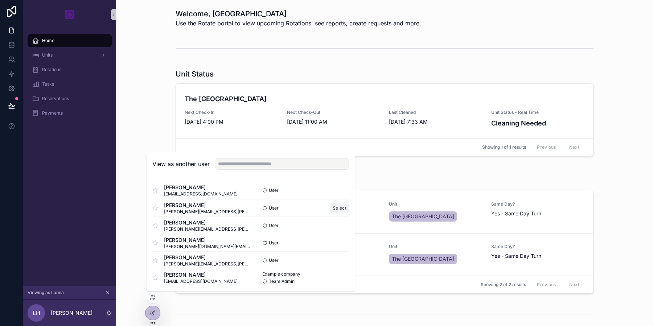
click at [341, 209] on button "Select" at bounding box center [339, 208] width 19 height 11
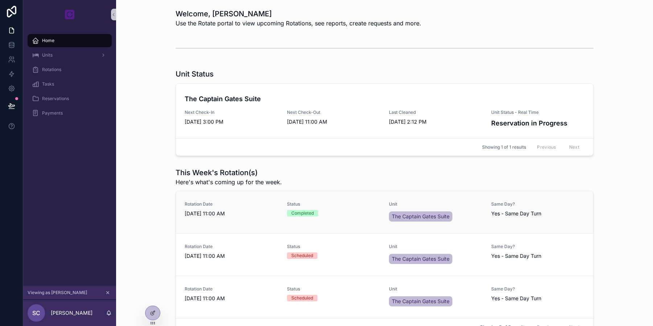
click at [349, 217] on div "Status Completed" at bounding box center [334, 212] width 94 height 22
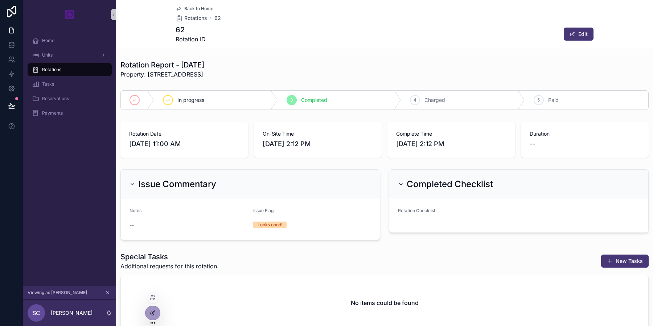
click at [154, 312] on icon at bounding box center [153, 312] width 3 height 3
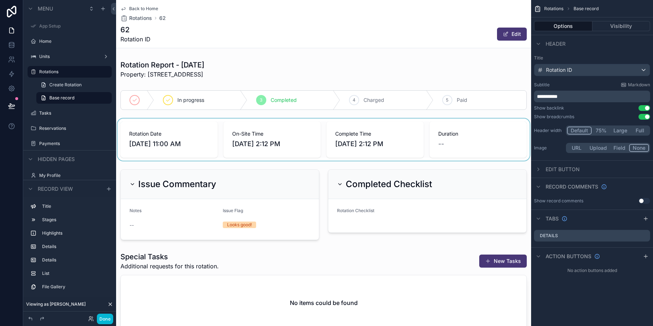
click at [483, 138] on div "scrollable content" at bounding box center [323, 140] width 415 height 42
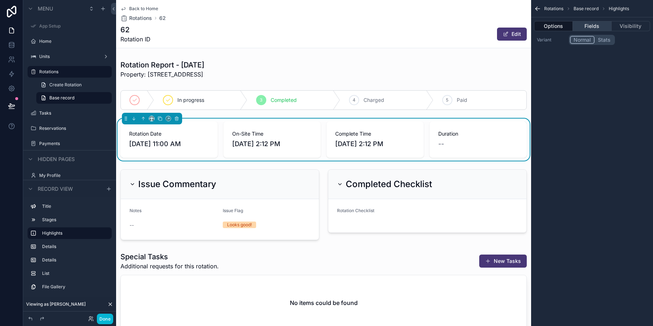
click at [597, 28] on button "Fields" at bounding box center [592, 26] width 38 height 10
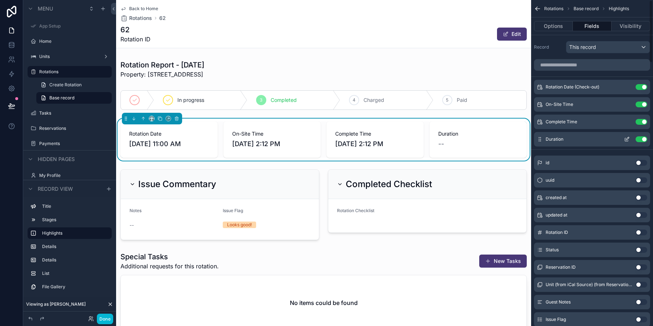
click at [645, 139] on button "Use setting" at bounding box center [642, 139] width 12 height 6
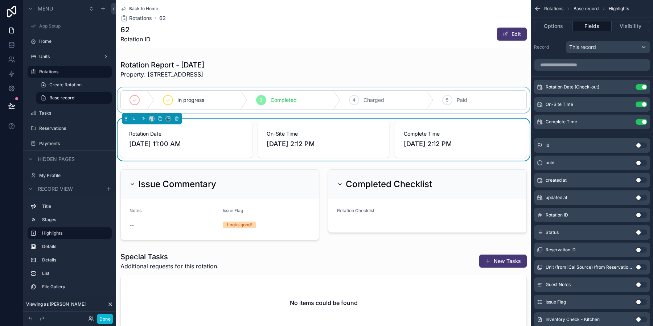
click at [408, 96] on div "scrollable content" at bounding box center [323, 99] width 415 height 25
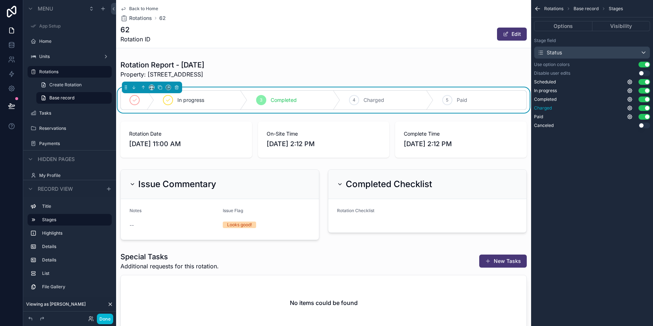
click at [648, 108] on button "Use setting" at bounding box center [645, 108] width 12 height 6
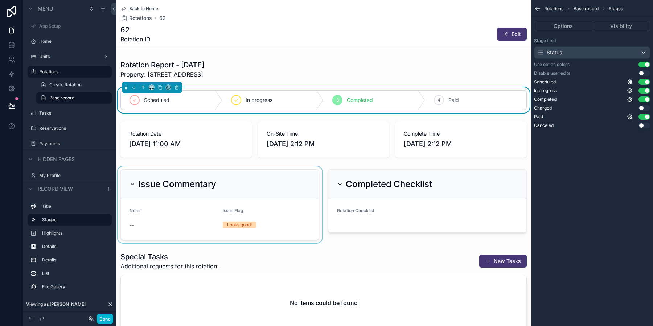
click at [283, 183] on div "scrollable content" at bounding box center [220, 205] width 208 height 77
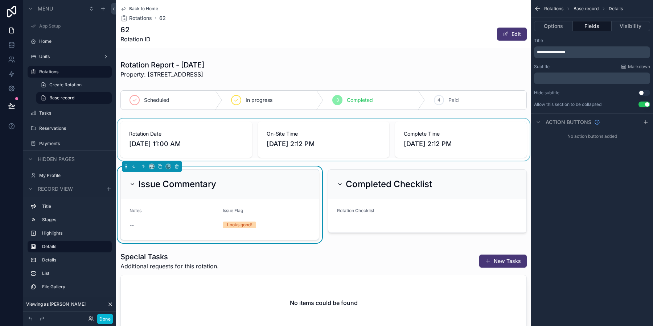
click at [153, 136] on div "scrollable content" at bounding box center [323, 140] width 415 height 42
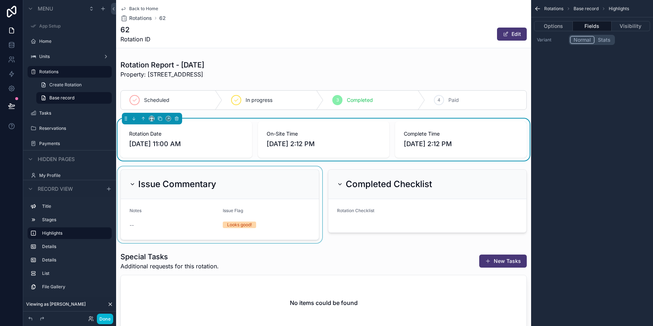
click at [151, 121] on div "scrollable content" at bounding box center [152, 119] width 60 height 12
click at [153, 117] on icon "scrollable content" at bounding box center [151, 118] width 5 height 5
click at [153, 117] on div "scrollable content" at bounding box center [326, 163] width 653 height 326
click at [235, 187] on div "scrollable content" at bounding box center [220, 205] width 208 height 77
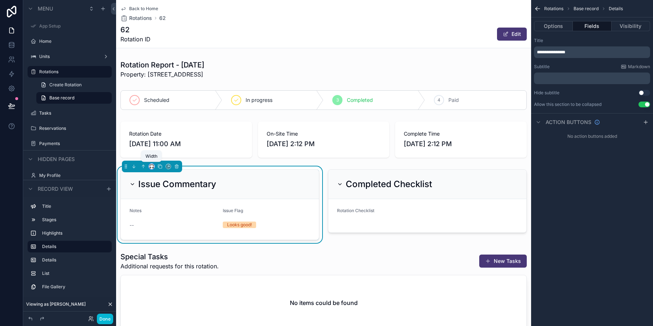
click at [152, 166] on icon "scrollable content" at bounding box center [151, 166] width 5 height 5
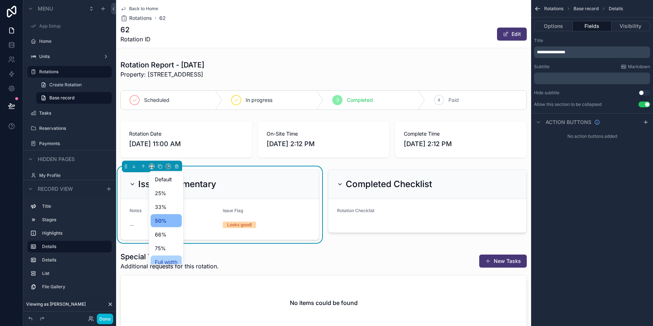
click at [170, 257] on div "Full width" at bounding box center [166, 262] width 31 height 13
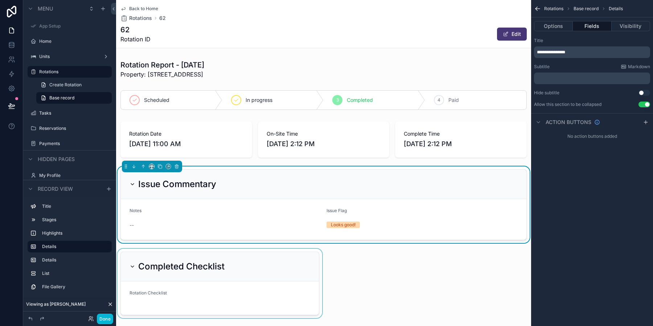
click at [222, 263] on div "scrollable content" at bounding box center [220, 283] width 208 height 69
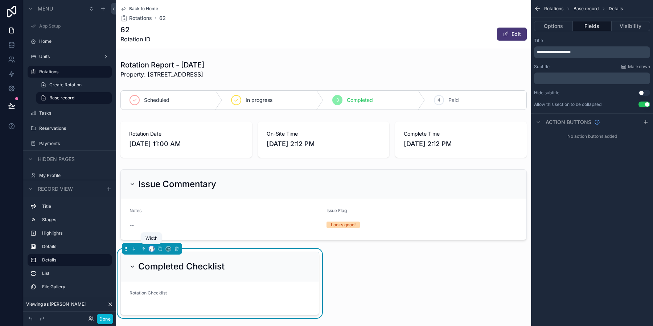
click at [153, 250] on icon "scrollable content" at bounding box center [153, 250] width 1 height 1
click at [169, 239] on span "Full width" at bounding box center [166, 242] width 22 height 9
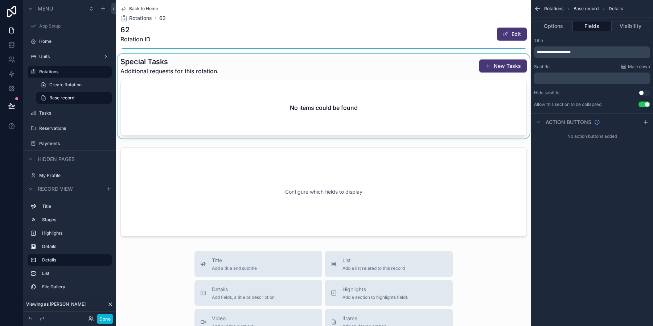
scroll to position [280, 0]
